Goal: Find contact information: Find contact information

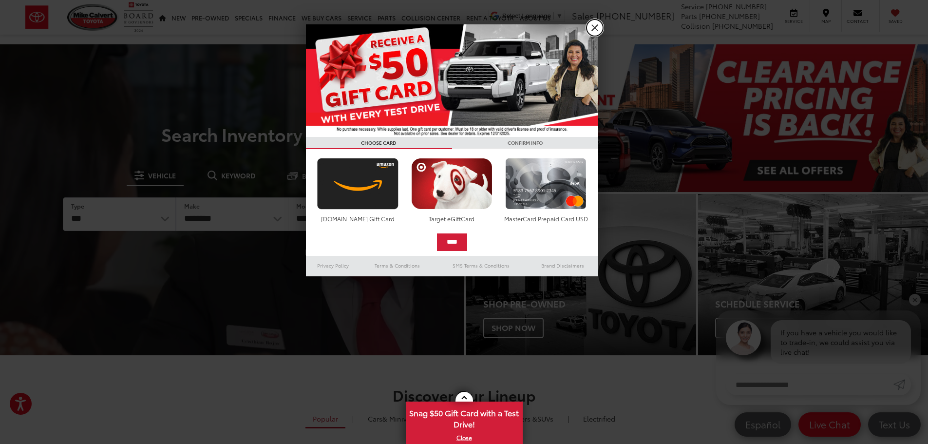
click at [597, 24] on link "X" at bounding box center [594, 27] width 17 height 17
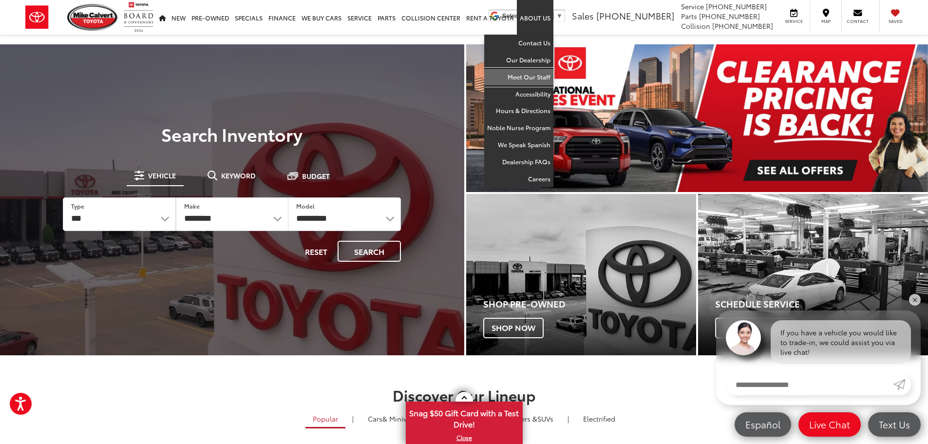
click at [528, 78] on link "Meet Our Staff" at bounding box center [518, 77] width 69 height 17
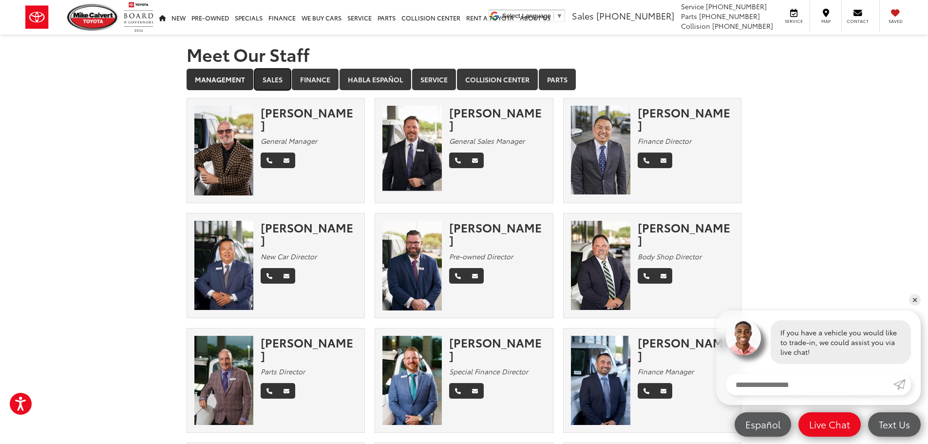
click at [278, 76] on link "Sales" at bounding box center [272, 79] width 37 height 21
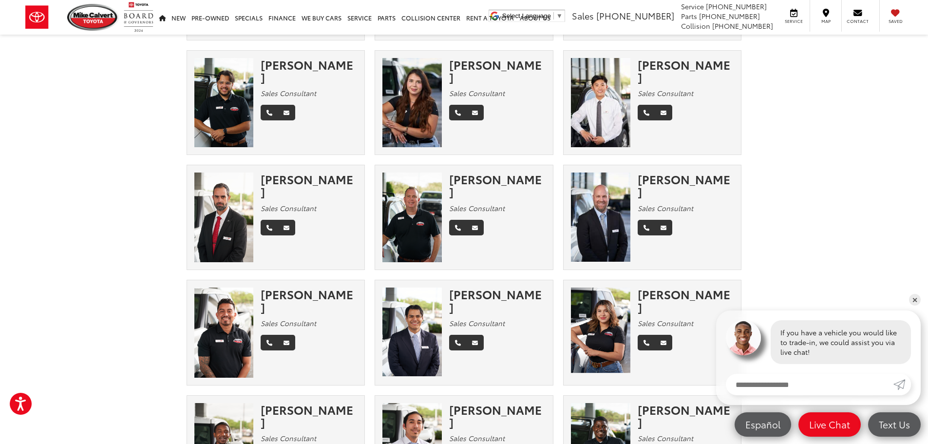
scroll to position [779, 0]
